Goal: Transaction & Acquisition: Purchase product/service

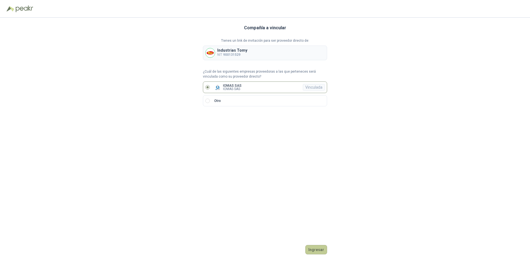
click at [315, 250] on button "Ingresar" at bounding box center [316, 249] width 22 height 9
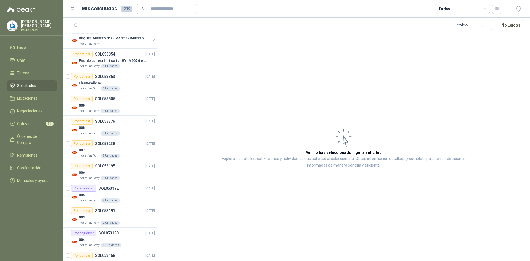
scroll to position [320, 0]
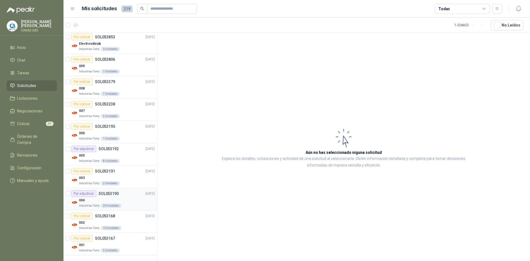
click at [121, 200] on div "004" at bounding box center [117, 200] width 76 height 7
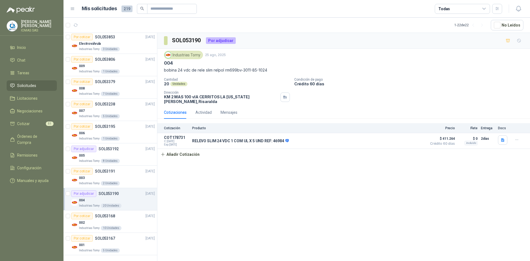
click at [226, 42] on div "Por adjudicar" at bounding box center [221, 40] width 30 height 7
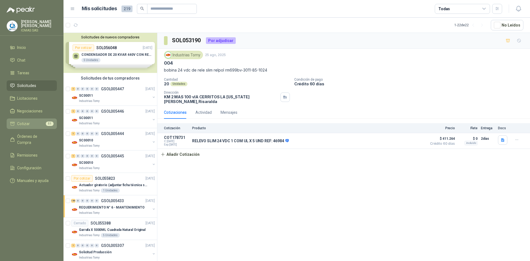
click at [42, 119] on link "Cotizar 51" at bounding box center [32, 123] width 50 height 10
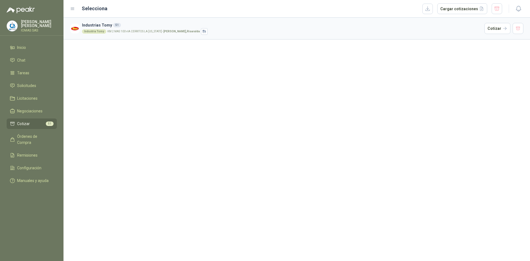
click at [252, 29] on div "Industria Tomy KM 2 MAS 100 vIA CERRITOS LA [US_STATE] - [GEOGRAPHIC_DATA] , [G…" at bounding box center [282, 31] width 400 height 7
click at [494, 29] on button "Cotizar" at bounding box center [498, 28] width 26 height 11
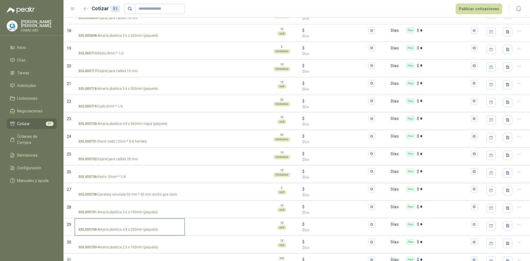
scroll to position [469, 0]
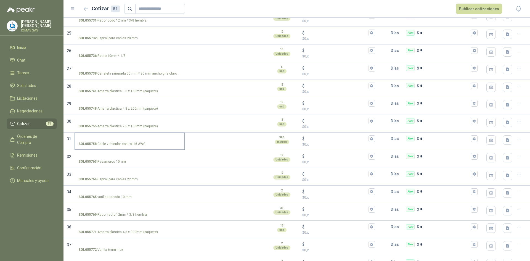
drag, startPoint x: 132, startPoint y: 141, endPoint x: 137, endPoint y: 146, distance: 7.0
click at [87, 133] on div "SOL055758 - Cable vehicular control 16 AWG" at bounding box center [130, 142] width 110 height 18
drag, startPoint x: 137, startPoint y: 146, endPoint x: 115, endPoint y: 140, distance: 23.0
click at [115, 140] on label "SOL055758 - Cable vehicular control 16 AWG" at bounding box center [129, 141] width 109 height 16
click at [152, 137] on input "SOL055758 - Cable vehicular control 16 AWG" at bounding box center [129, 139] width 103 height 4
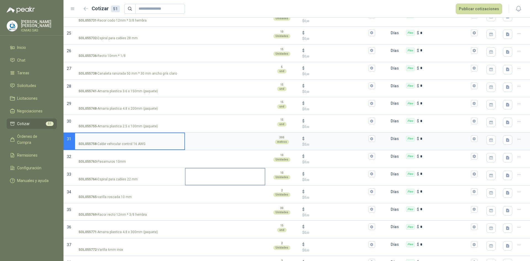
click at [190, 176] on textarea at bounding box center [225, 174] width 79 height 13
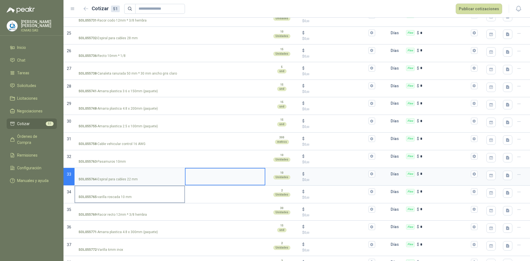
click at [130, 195] on p "SOL055765 - varilla roscada 10 mm" at bounding box center [104, 196] width 53 height 5
click at [130, 194] on input "SOL055765 - varilla roscada 10 mm" at bounding box center [129, 192] width 103 height 4
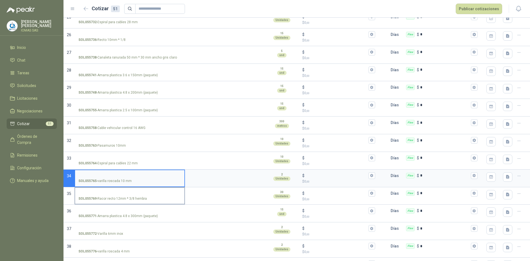
scroll to position [497, 0]
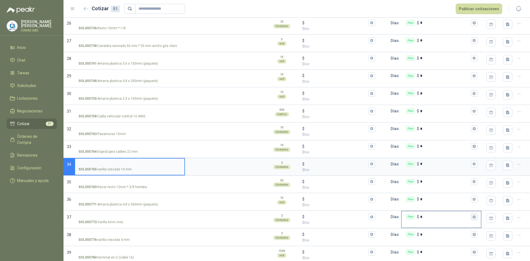
click at [473, 217] on icon "button" at bounding box center [474, 216] width 3 height 3
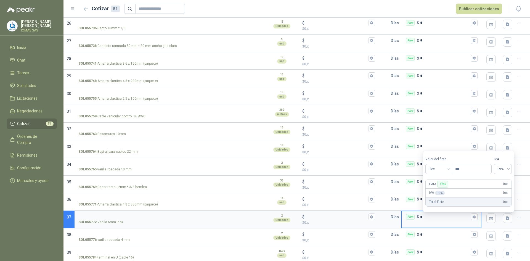
click at [517, 216] on icon "button" at bounding box center [519, 217] width 5 height 5
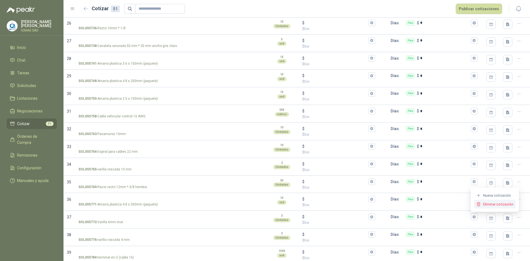
click at [491, 206] on button "Eliminar cotización" at bounding box center [495, 204] width 42 height 9
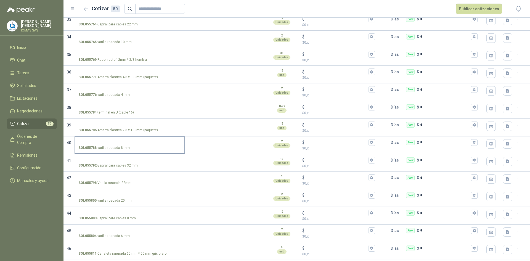
scroll to position [635, 0]
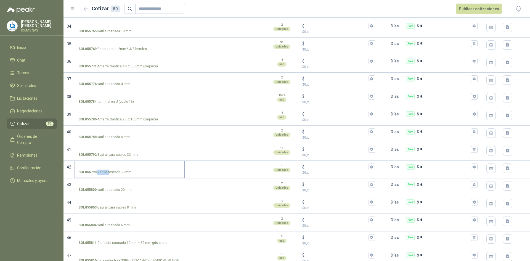
drag, startPoint x: 109, startPoint y: 171, endPoint x: 130, endPoint y: 171, distance: 21.3
click at [130, 171] on div "SOL055798 - Varilla roscada 22mm" at bounding box center [129, 172] width 103 height 5
drag, startPoint x: 113, startPoint y: 190, endPoint x: 127, endPoint y: 190, distance: 14.6
click at [127, 190] on p "SOL055800 - varilla roscada 20 mm" at bounding box center [104, 189] width 53 height 5
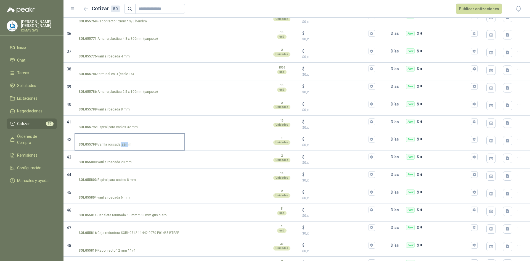
drag, startPoint x: 119, startPoint y: 145, endPoint x: 127, endPoint y: 146, distance: 7.9
click at [127, 146] on p "SOL055798 - Varilla roscada 22mm" at bounding box center [104, 144] width 53 height 5
drag, startPoint x: 123, startPoint y: 109, endPoint x: 128, endPoint y: 110, distance: 4.7
click at [128, 110] on p "SOL055788 - varilla roscada 8 mm" at bounding box center [103, 109] width 51 height 5
drag, startPoint x: 119, startPoint y: 58, endPoint x: 160, endPoint y: 63, distance: 41.4
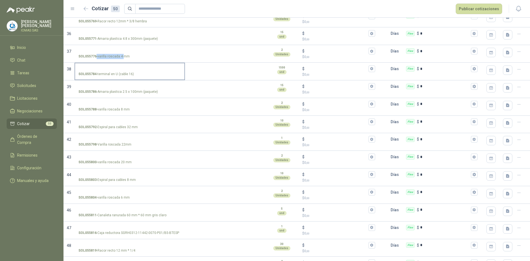
click at [123, 58] on p "SOL055776 - varilla roscada 4 mm" at bounding box center [103, 56] width 51 height 5
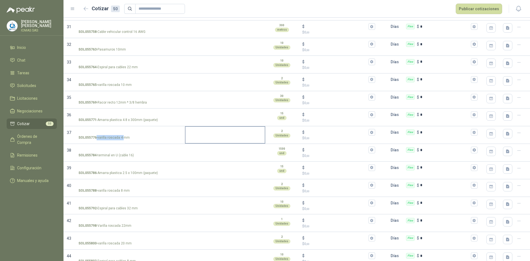
scroll to position [580, 0]
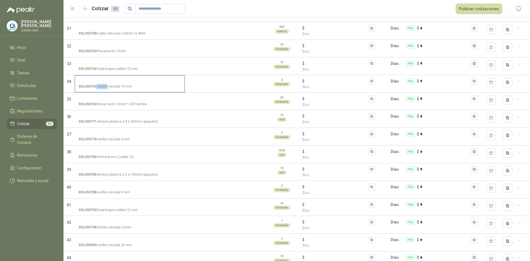
drag, startPoint x: 107, startPoint y: 85, endPoint x: 133, endPoint y: 86, distance: 26.5
click at [133, 86] on div "SOL055765 - varilla roscada 10 mm" at bounding box center [129, 86] width 103 height 5
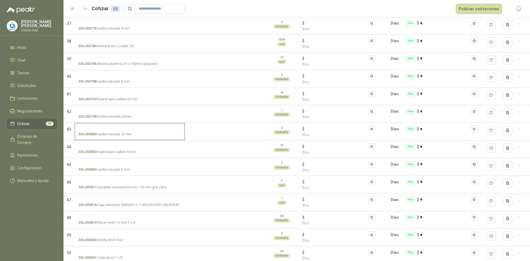
scroll to position [694, 0]
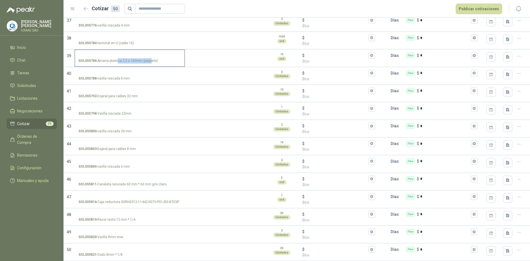
drag, startPoint x: 118, startPoint y: 59, endPoint x: 150, endPoint y: 59, distance: 31.5
click at [150, 59] on p "SOL055786 - Amarra plastica 2.5 x 100mm (paquete)" at bounding box center [118, 60] width 80 height 5
click at [132, 59] on p "SOL055786 - Amarra plastica 2.5 x 100mm (paquete)" at bounding box center [118, 60] width 80 height 5
click at [132, 58] on input "SOL055786 - Amarra plastica 2.5 x 100mm (paquete)" at bounding box center [129, 56] width 103 height 4
drag, startPoint x: 106, startPoint y: 60, endPoint x: 131, endPoint y: 59, distance: 24.6
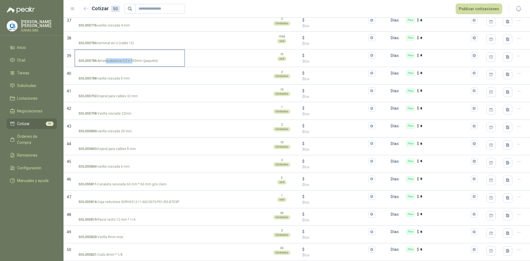
click at [131, 59] on p "SOL055786 - Amarra plastica 2.5 x 100mm (paquete)" at bounding box center [118, 60] width 80 height 5
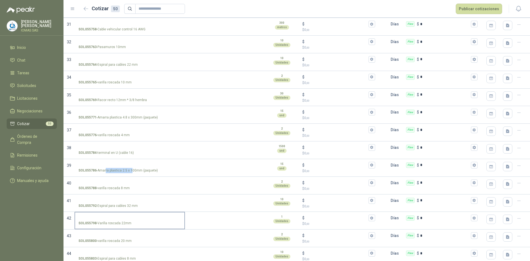
scroll to position [583, 0]
drag, startPoint x: 102, startPoint y: 118, endPoint x: 151, endPoint y: 121, distance: 49.7
click at [151, 121] on p "SOL055771 - Amarra plastica 4.8 x 300mm (paquete)" at bounding box center [118, 118] width 80 height 5
drag, startPoint x: 108, startPoint y: 117, endPoint x: 129, endPoint y: 118, distance: 21.3
click at [129, 118] on p "SOL055771 - Amarra plastica 4.8 x 300mm (paquete)" at bounding box center [118, 118] width 80 height 5
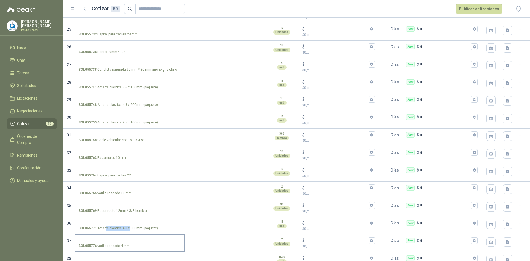
scroll to position [473, 0]
drag, startPoint x: 119, startPoint y: 104, endPoint x: 148, endPoint y: 105, distance: 29.0
click at [148, 105] on p "SOL055748 - Amarra plastica 4.8 x 200mm (paquete)" at bounding box center [118, 105] width 80 height 5
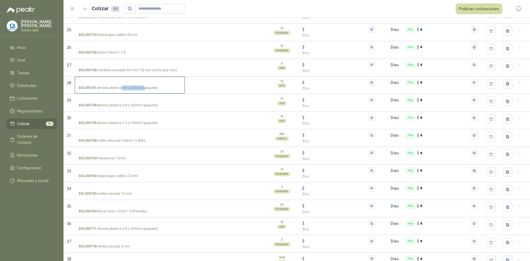
drag, startPoint x: 121, startPoint y: 91, endPoint x: 144, endPoint y: 89, distance: 23.3
click at [144, 89] on label "SOL055741 - Amarra plastica 3.6 x 150mm (paquete)" at bounding box center [129, 85] width 109 height 16
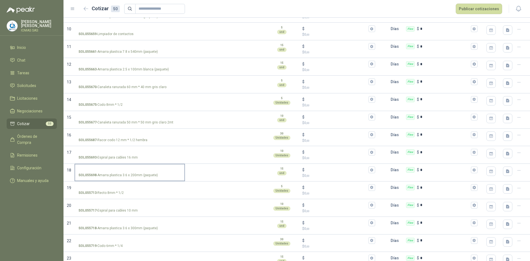
scroll to position [197, 0]
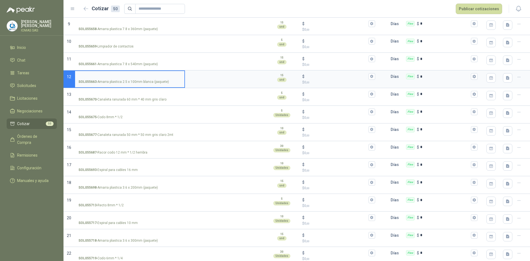
click at [138, 80] on label "SOL055663 - Amarra plastica 2.5 x 100mm blanca (paquete)" at bounding box center [129, 79] width 109 height 16
click at [138, 79] on input "SOL055663 - Amarra plastica 2.5 x 100mm blanca (paquete)" at bounding box center [129, 77] width 103 height 4
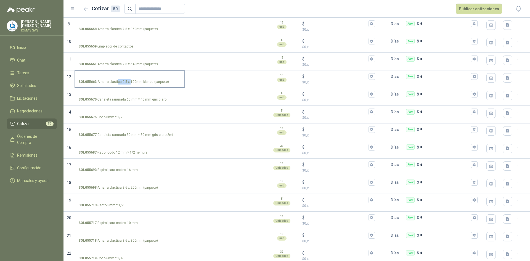
drag, startPoint x: 118, startPoint y: 81, endPoint x: 130, endPoint y: 82, distance: 12.2
click at [130, 82] on p "SOL055663 - Amarra plastica 2.5 x 100mm blanca (paquete)" at bounding box center [123, 81] width 91 height 5
drag, startPoint x: 110, startPoint y: 64, endPoint x: 145, endPoint y: 65, distance: 34.8
click at [145, 65] on p "SOL055661 - Amarra plastica 7.8 x 540mm (paquete)" at bounding box center [118, 64] width 80 height 5
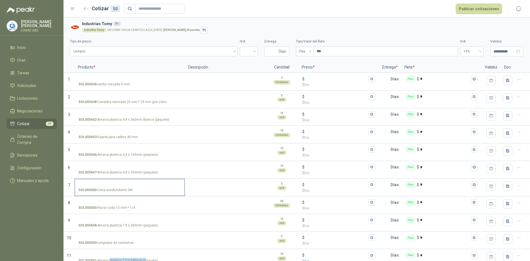
scroll to position [0, 0]
